Goal: Task Accomplishment & Management: Complete application form

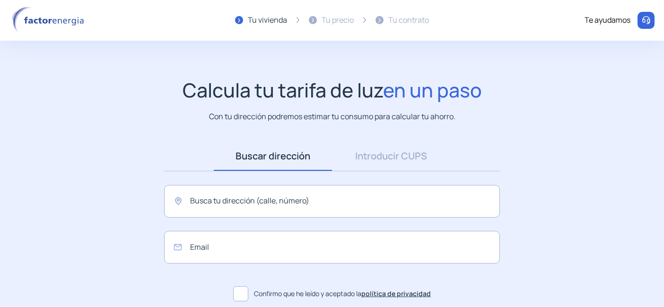
scroll to position [54, 0]
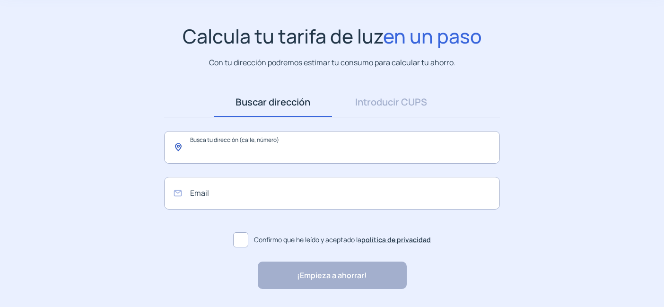
click at [199, 149] on input "text" at bounding box center [332, 147] width 336 height 33
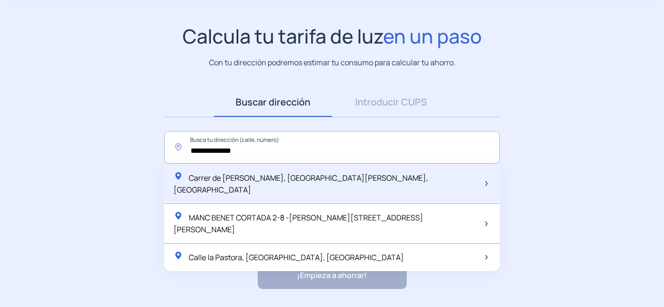
click at [220, 181] on span "Carrer de [PERSON_NAME], [GEOGRAPHIC_DATA][PERSON_NAME], [GEOGRAPHIC_DATA]" at bounding box center [301, 184] width 254 height 23
type input "**********"
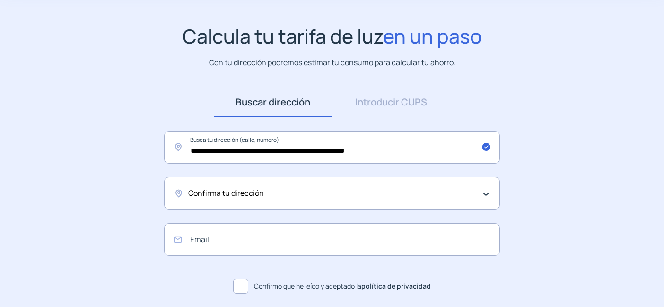
click at [241, 193] on span "Confirma tu dirección" at bounding box center [226, 193] width 76 height 12
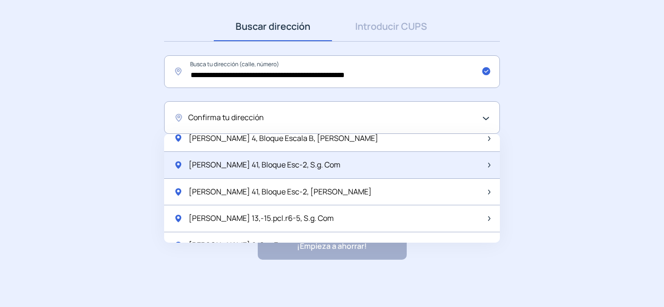
scroll to position [0, 0]
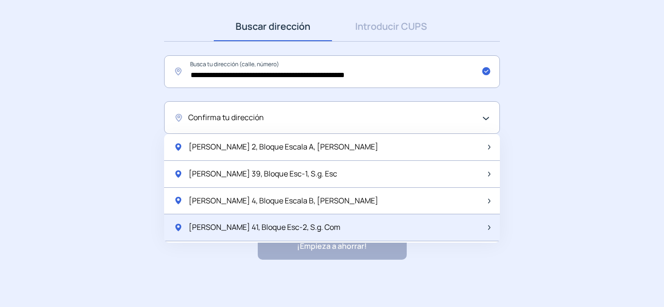
click at [265, 171] on span "[PERSON_NAME] 39, Bloque Esc-1, S.g. Esc" at bounding box center [263, 174] width 149 height 12
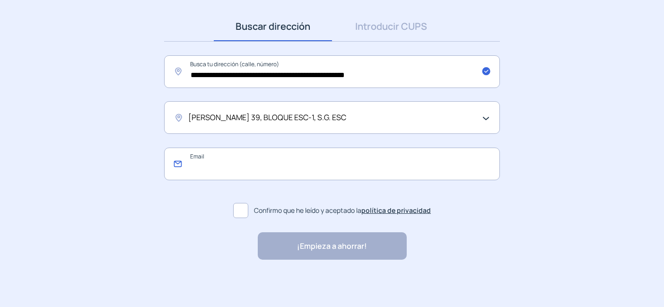
click at [265, 171] on input "email" at bounding box center [332, 164] width 336 height 33
type input "**********"
click at [242, 211] on span at bounding box center [240, 210] width 15 height 15
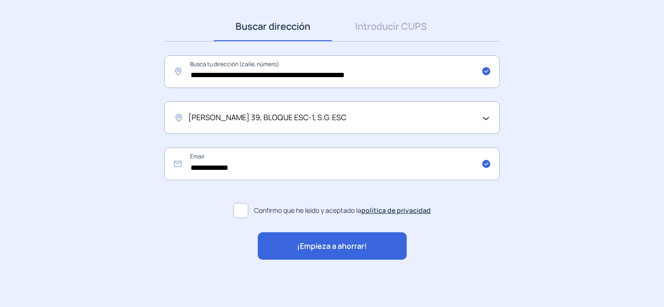
click at [359, 244] on span "¡Empieza a ahorrar!" at bounding box center [332, 246] width 70 height 12
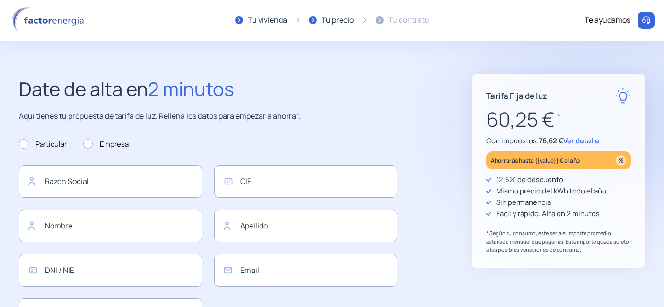
type input "**********"
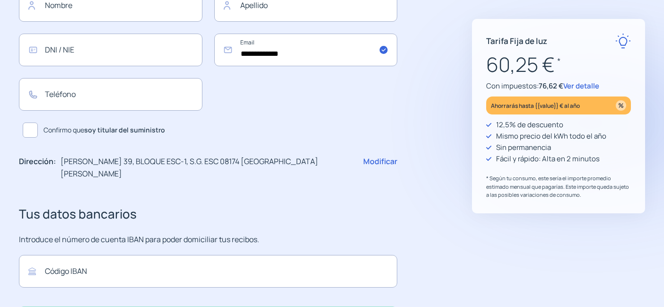
scroll to position [133, 0]
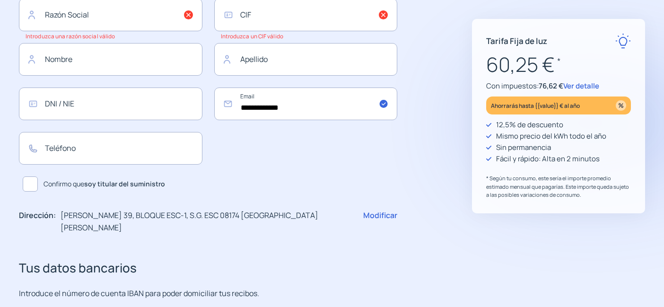
click at [591, 87] on span "Ver detalle" at bounding box center [581, 86] width 36 height 10
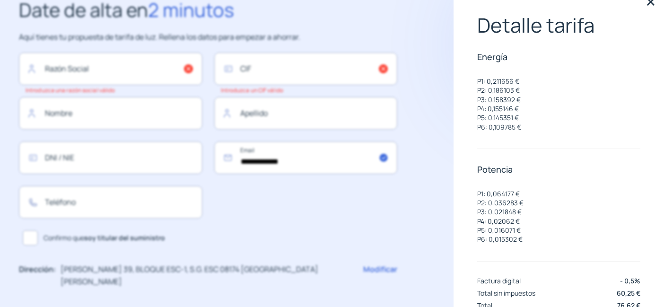
scroll to position [0, 0]
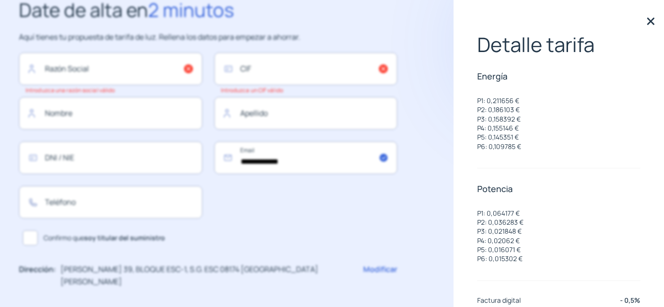
click at [645, 22] on img at bounding box center [651, 21] width 14 height 14
